Goal: Information Seeking & Learning: Learn about a topic

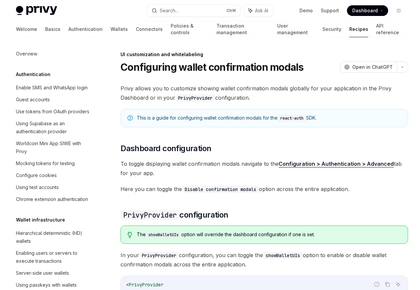
scroll to position [291, 0]
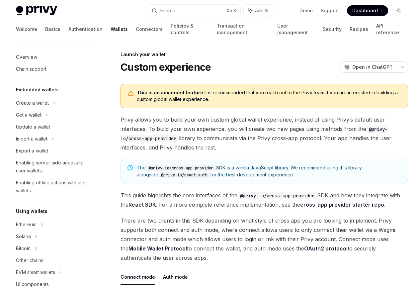
scroll to position [304, 0]
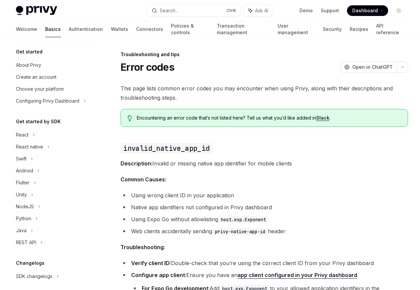
scroll to position [63, 0]
